Goal: Find specific page/section: Find specific page/section

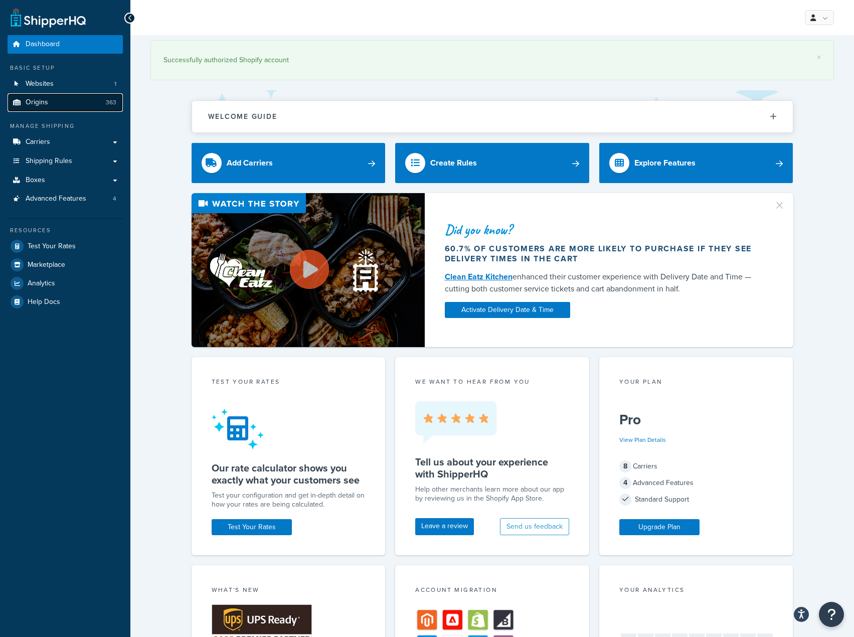
click at [96, 100] on link "Origins 363" at bounding box center [65, 102] width 115 height 19
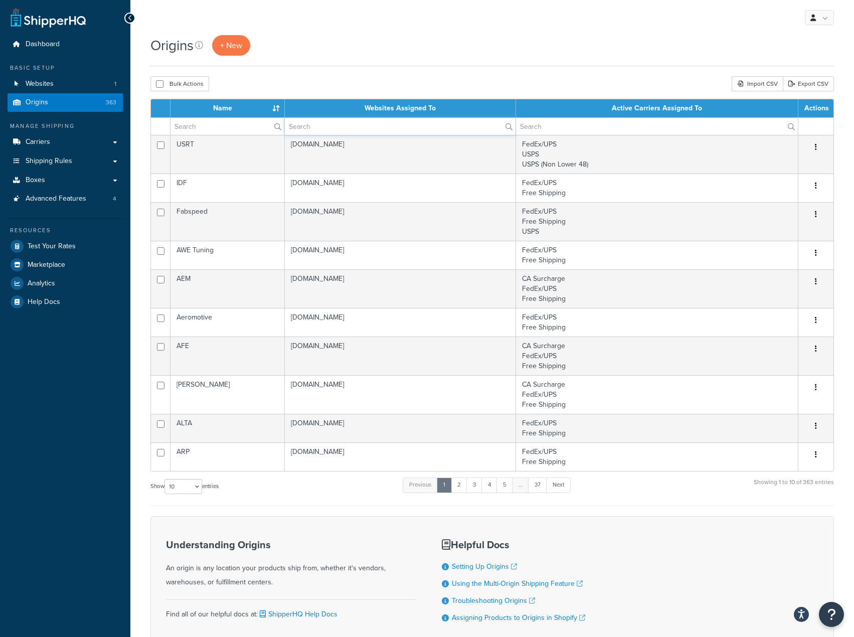
click at [316, 124] on input "text" at bounding box center [400, 126] width 231 height 17
click at [252, 125] on input "text" at bounding box center [228, 126] width 114 height 17
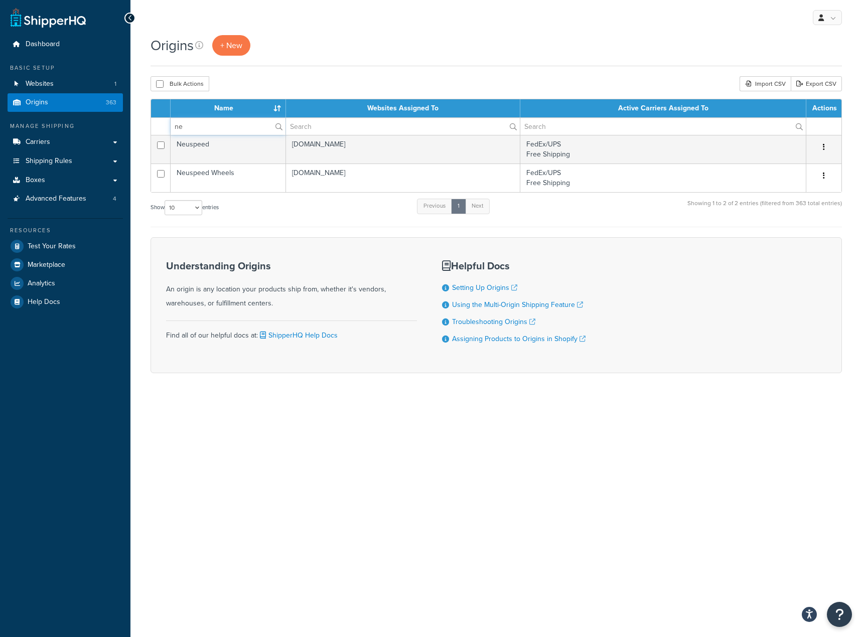
type input "n"
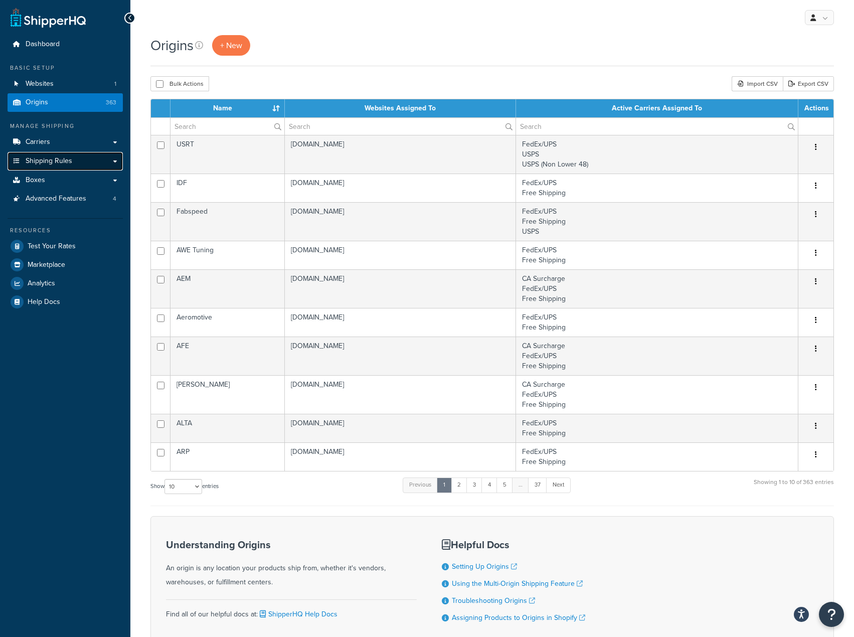
click at [69, 161] on span "Shipping Rules" at bounding box center [49, 161] width 47 height 9
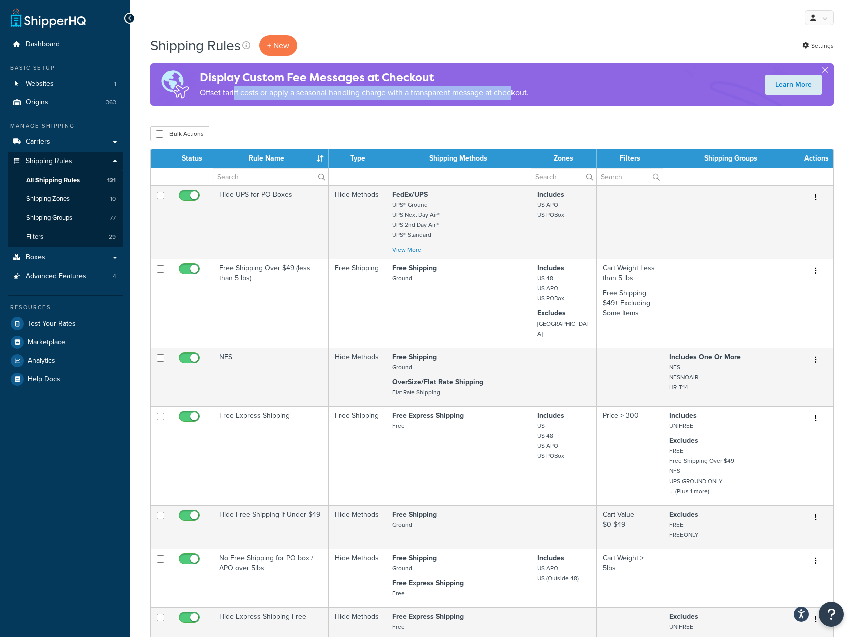
drag, startPoint x: 233, startPoint y: 93, endPoint x: 514, endPoint y: 97, distance: 281.0
click at [514, 97] on p "Offset tariff costs or apply a seasonal handling charge with a transparent mess…" at bounding box center [364, 93] width 329 height 14
click at [584, 103] on div "Display Custom Fee Messages at Checkout Offset tariff costs or apply a seasonal…" at bounding box center [493, 84] width 684 height 43
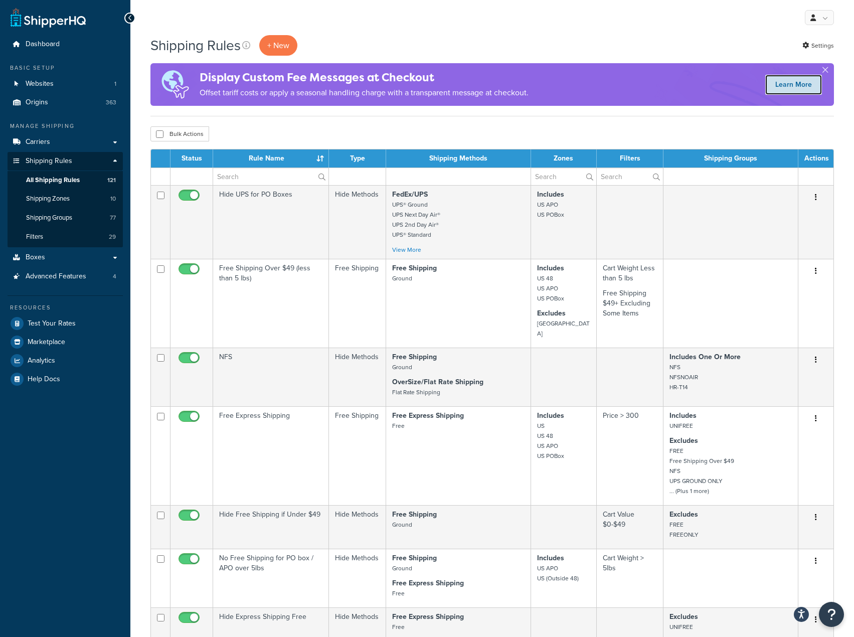
click at [793, 87] on link "Learn More" at bounding box center [794, 85] width 57 height 20
click at [248, 179] on input "text" at bounding box center [270, 176] width 115 height 17
type input "PO"
click at [176, 224] on div "Status Rule Name Type Shipping Methods Zones Filters Shipping Groups Actions Hi…" at bounding box center [493, 518] width 684 height 739
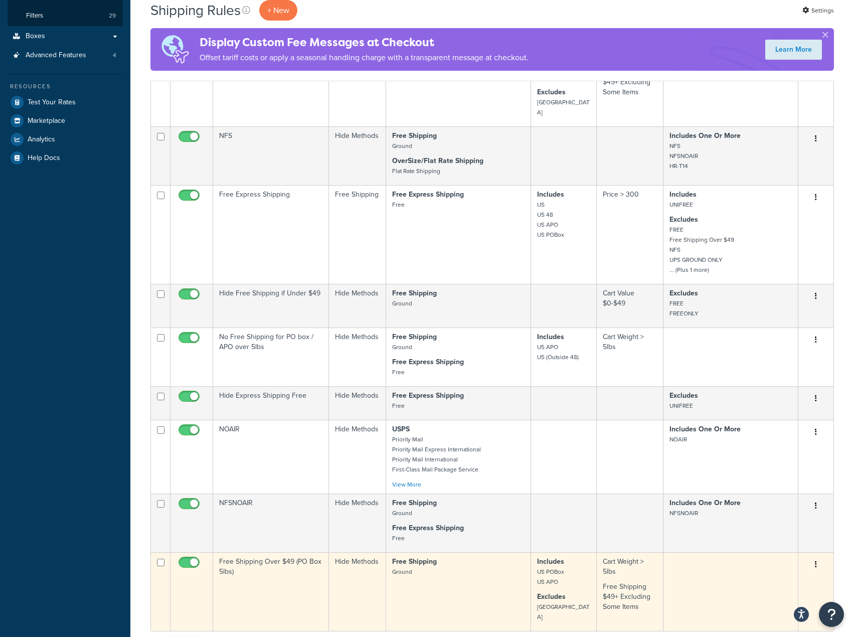
scroll to position [484, 0]
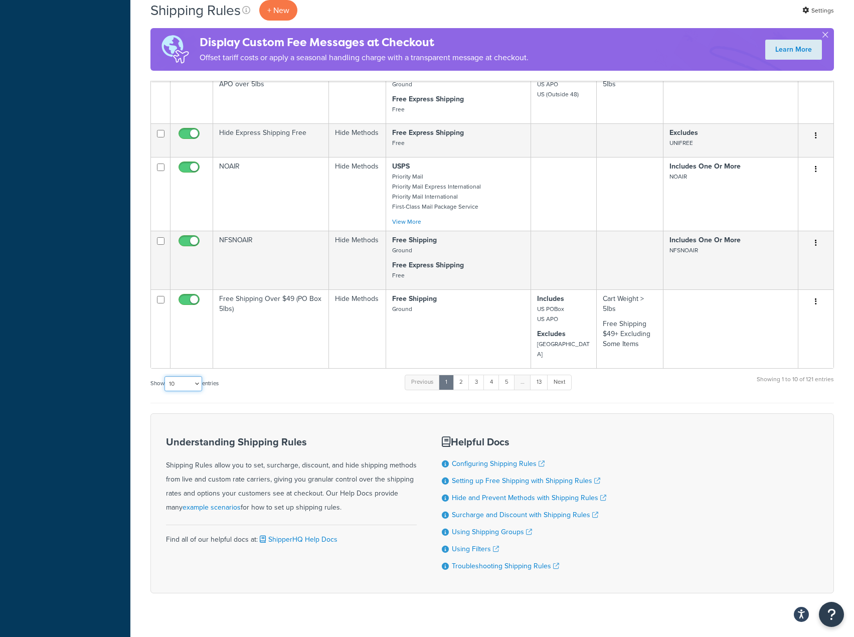
drag, startPoint x: 197, startPoint y: 366, endPoint x: 194, endPoint y: 374, distance: 8.6
click at [197, 376] on select "10 15 25 50 100 1000" at bounding box center [184, 383] width 38 height 15
click at [194, 376] on select "10 15 25 50 100 1000" at bounding box center [184, 383] width 38 height 15
select select "1000"
click at [166, 376] on select "10 15 25 50 100 1000" at bounding box center [184, 383] width 38 height 15
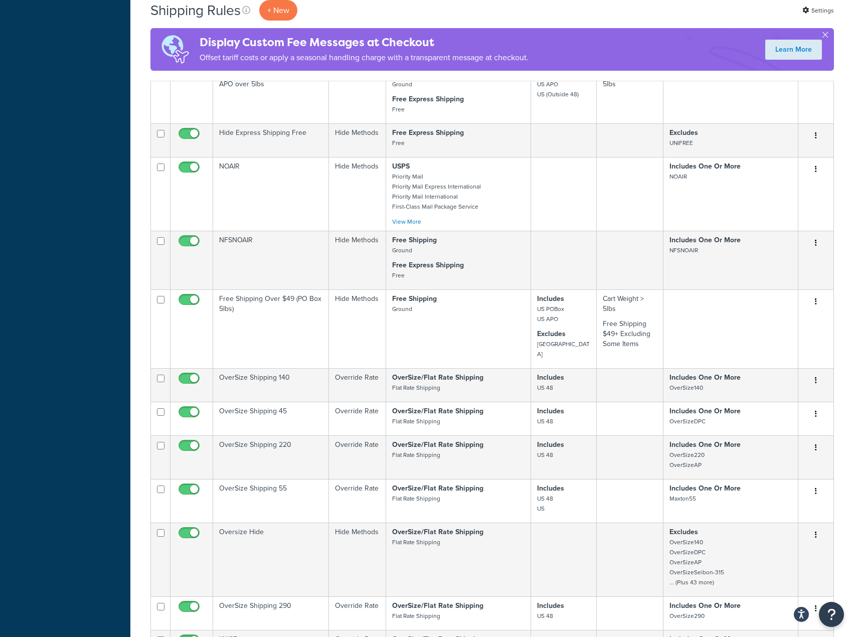
scroll to position [0, 0]
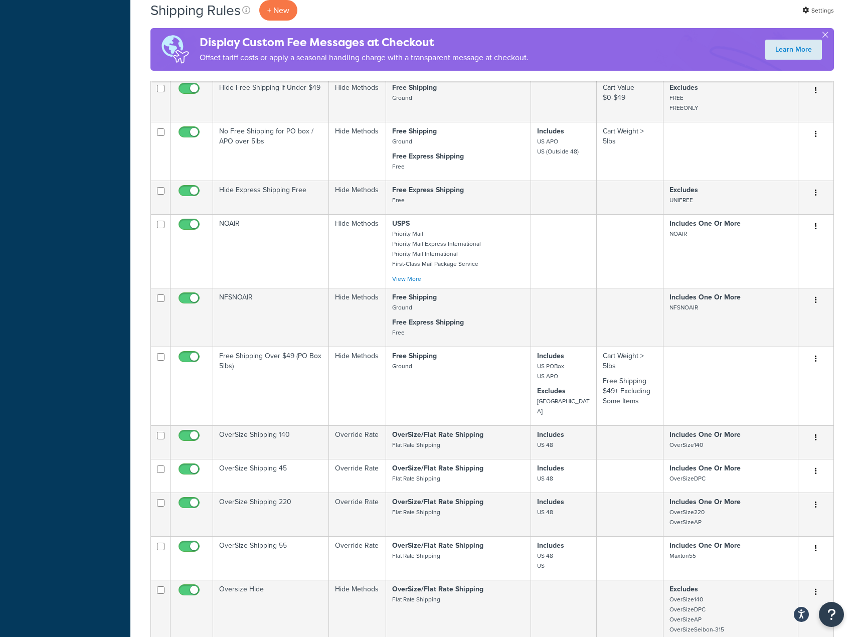
scroll to position [420, 0]
